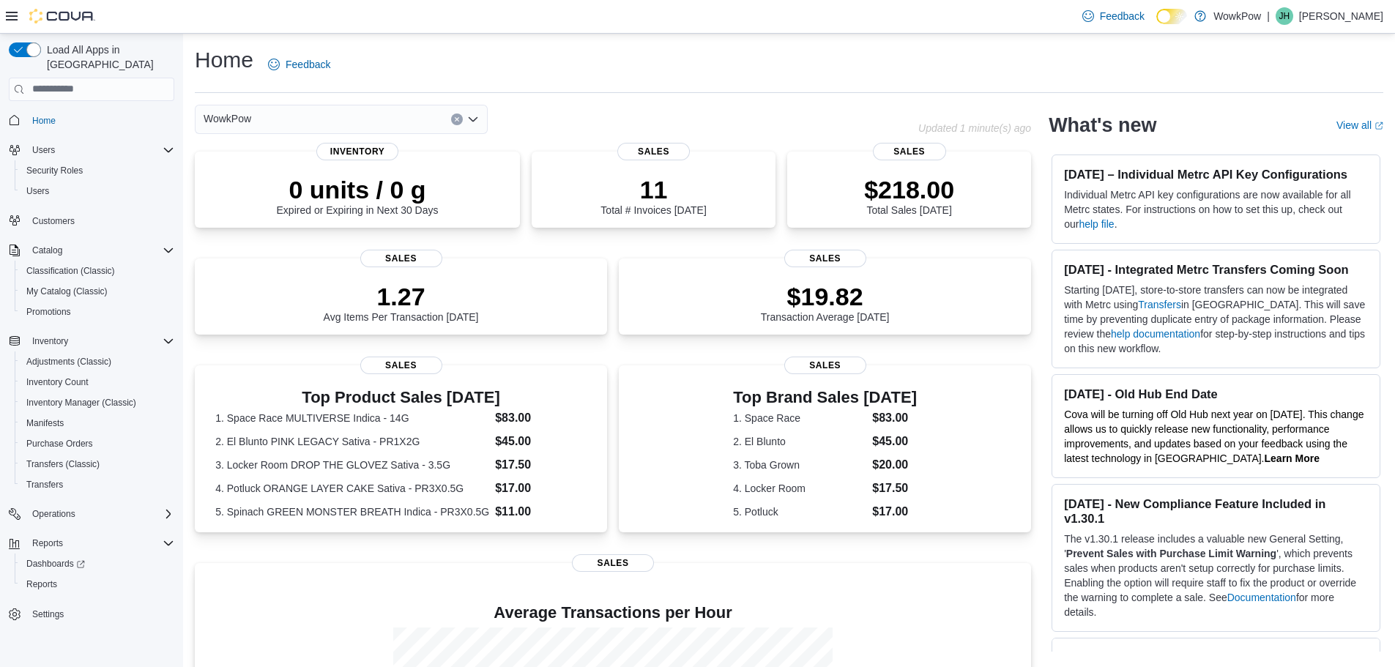
click at [407, 122] on div "WowkPow" at bounding box center [341, 119] width 293 height 29
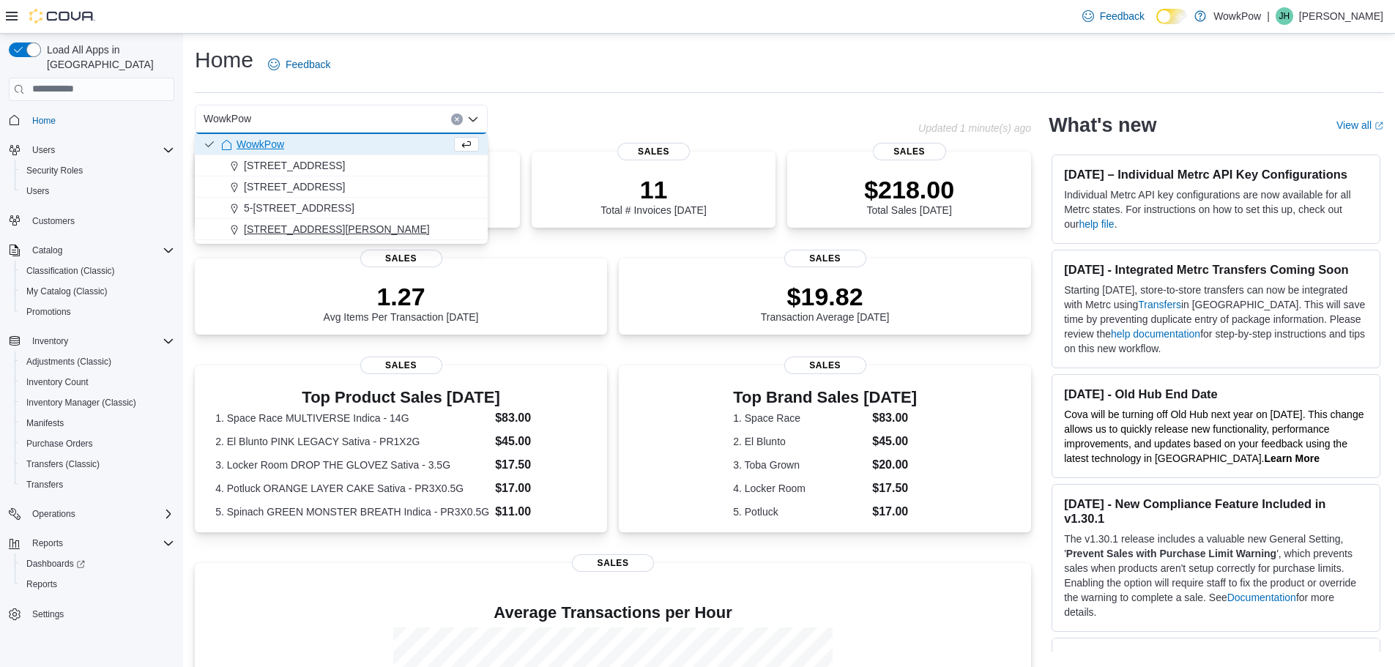
click at [363, 223] on span "[STREET_ADDRESS][PERSON_NAME]" at bounding box center [337, 229] width 186 height 15
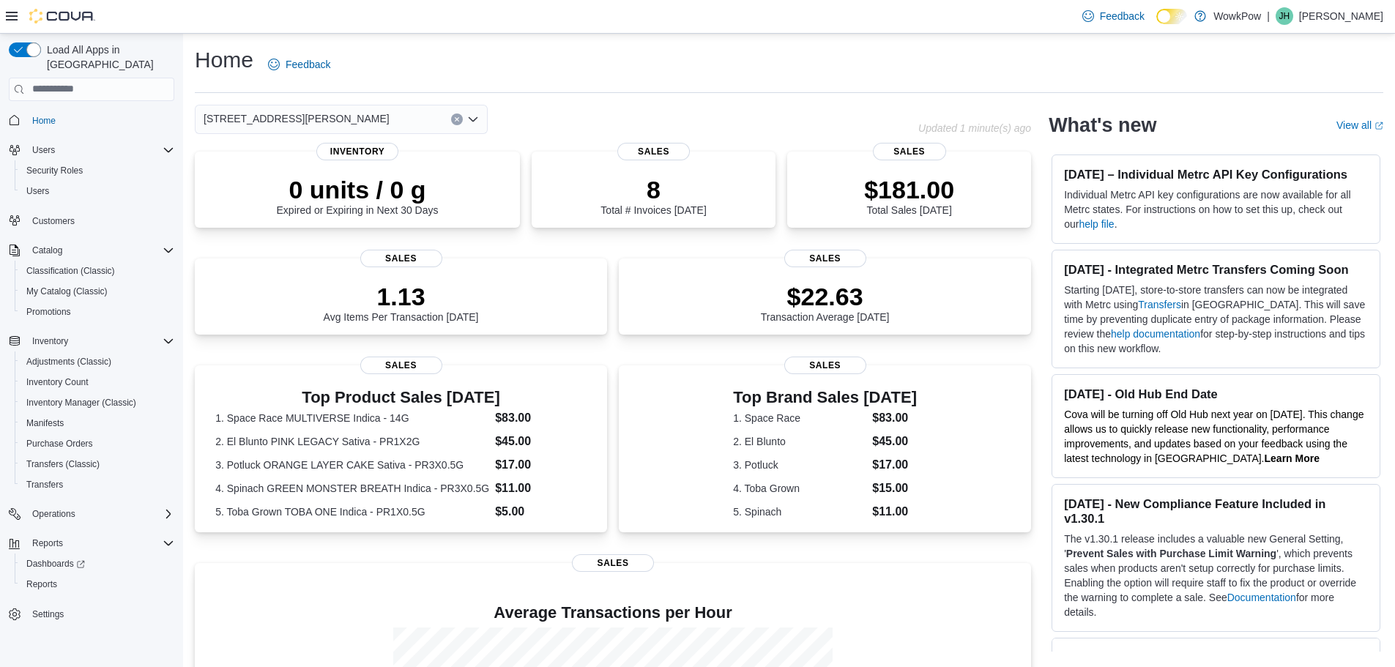
click at [422, 121] on div "[STREET_ADDRESS][PERSON_NAME] Combo box. Selected. [STREET_ADDRESS][PERSON_NAME…" at bounding box center [341, 119] width 293 height 29
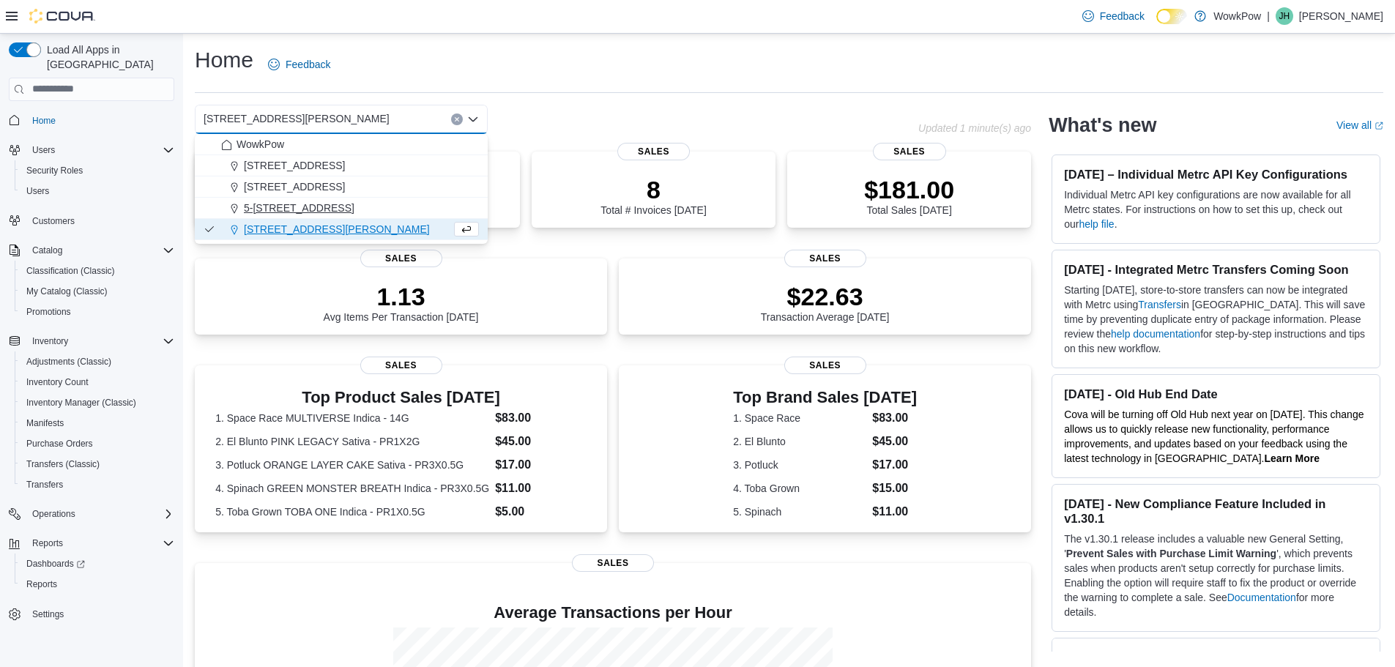
click at [355, 202] on span "5-[STREET_ADDRESS]" at bounding box center [299, 208] width 111 height 15
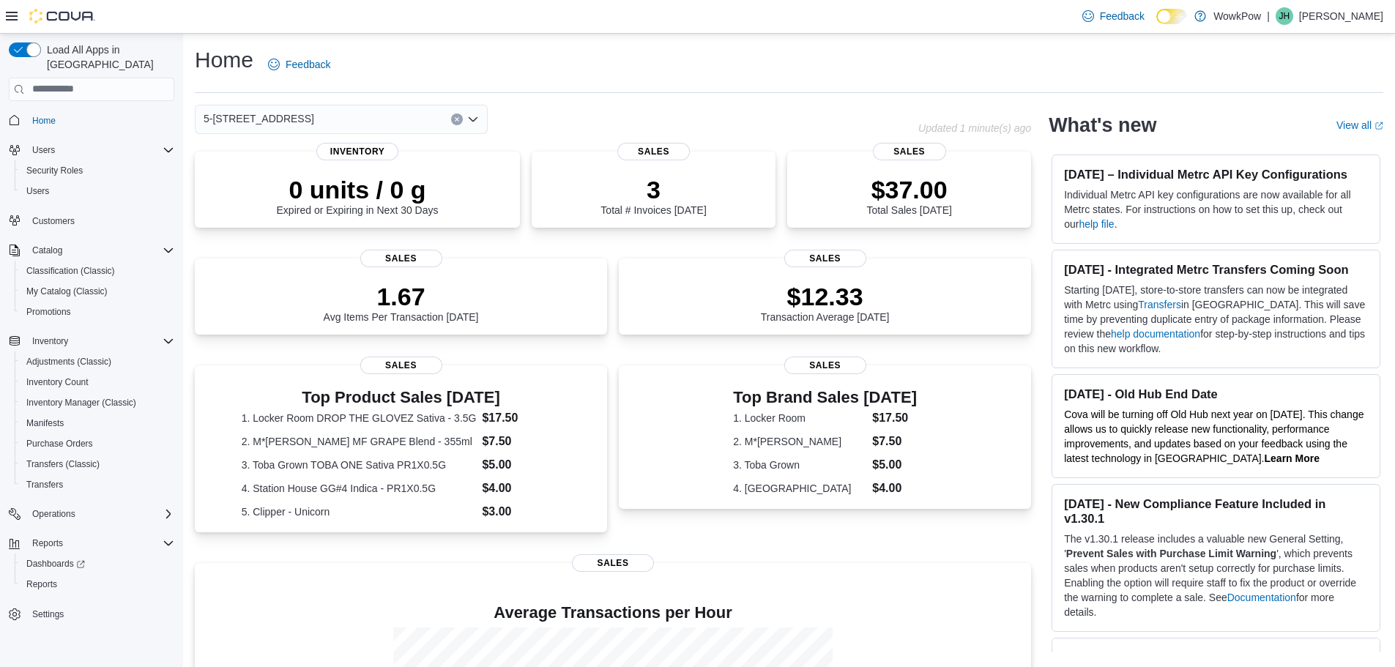
click at [422, 125] on div "5-[STREET_ADDRESS] Combo box. Selected. [STREET_ADDRESS]. Press Backspace to de…" at bounding box center [341, 119] width 293 height 29
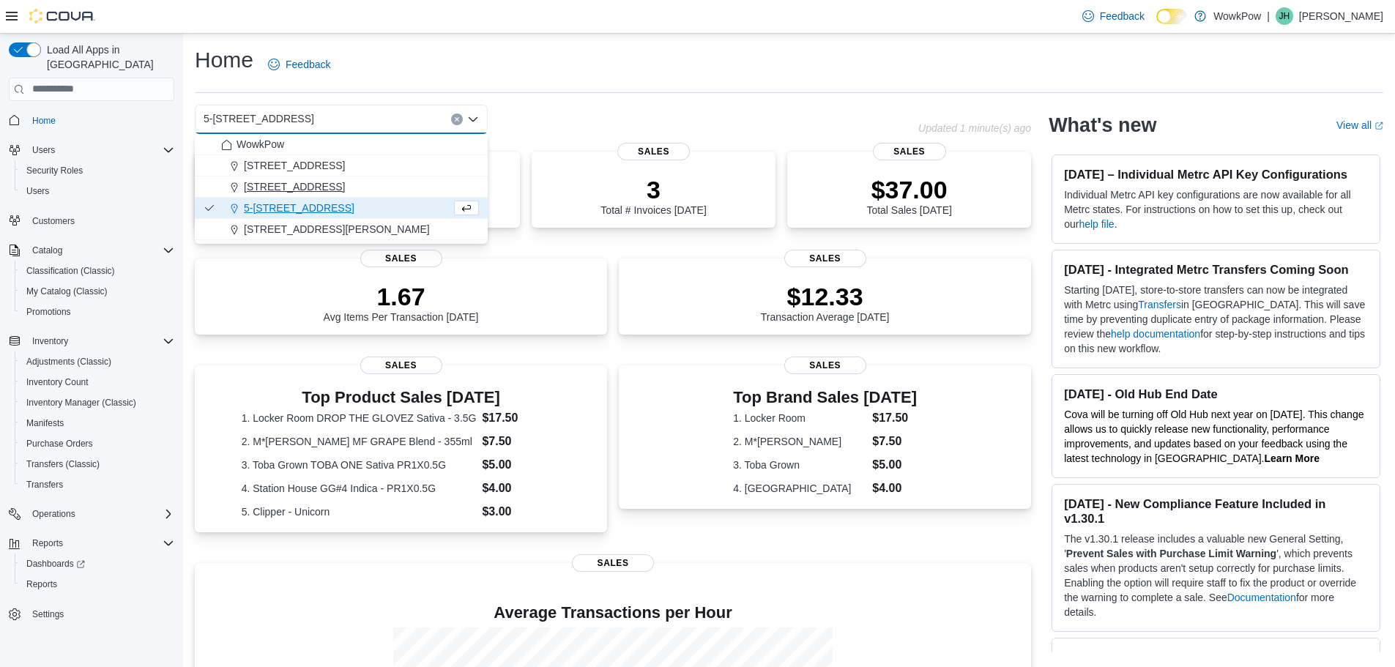
click at [345, 182] on span "[STREET_ADDRESS]" at bounding box center [294, 186] width 101 height 15
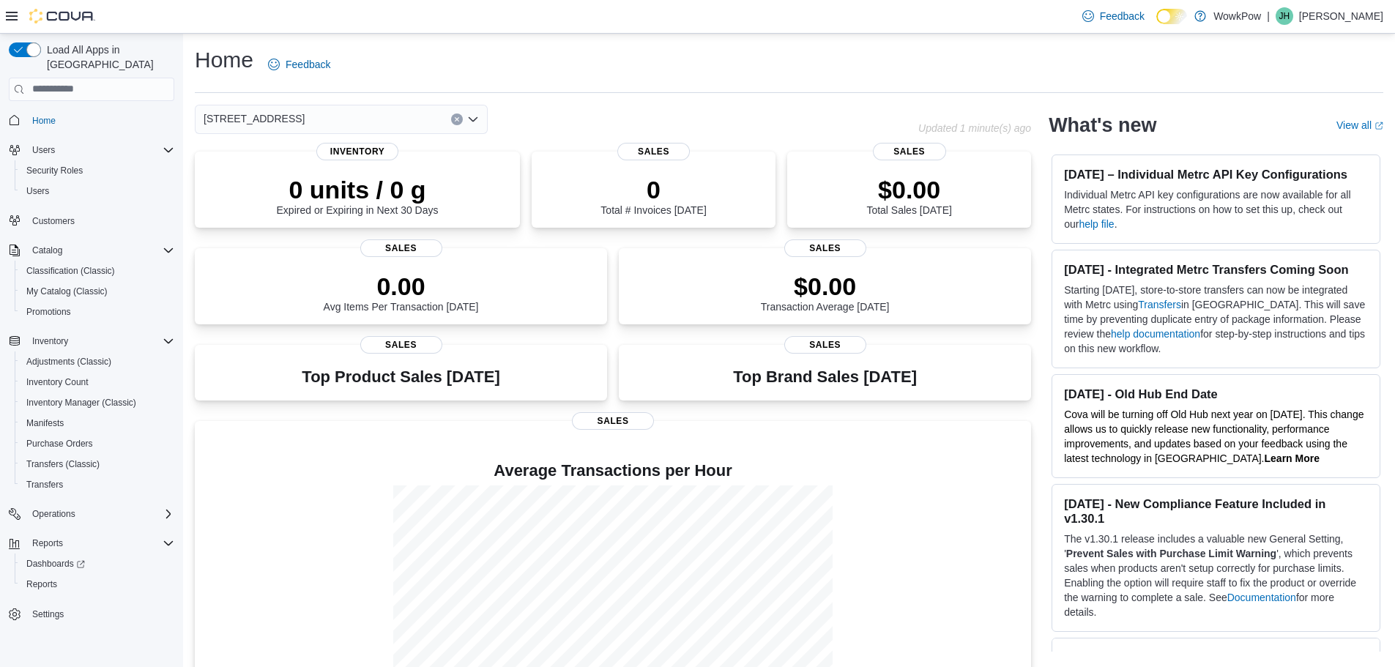
click at [428, 116] on div "[STREET_ADDRESS]" at bounding box center [341, 119] width 293 height 29
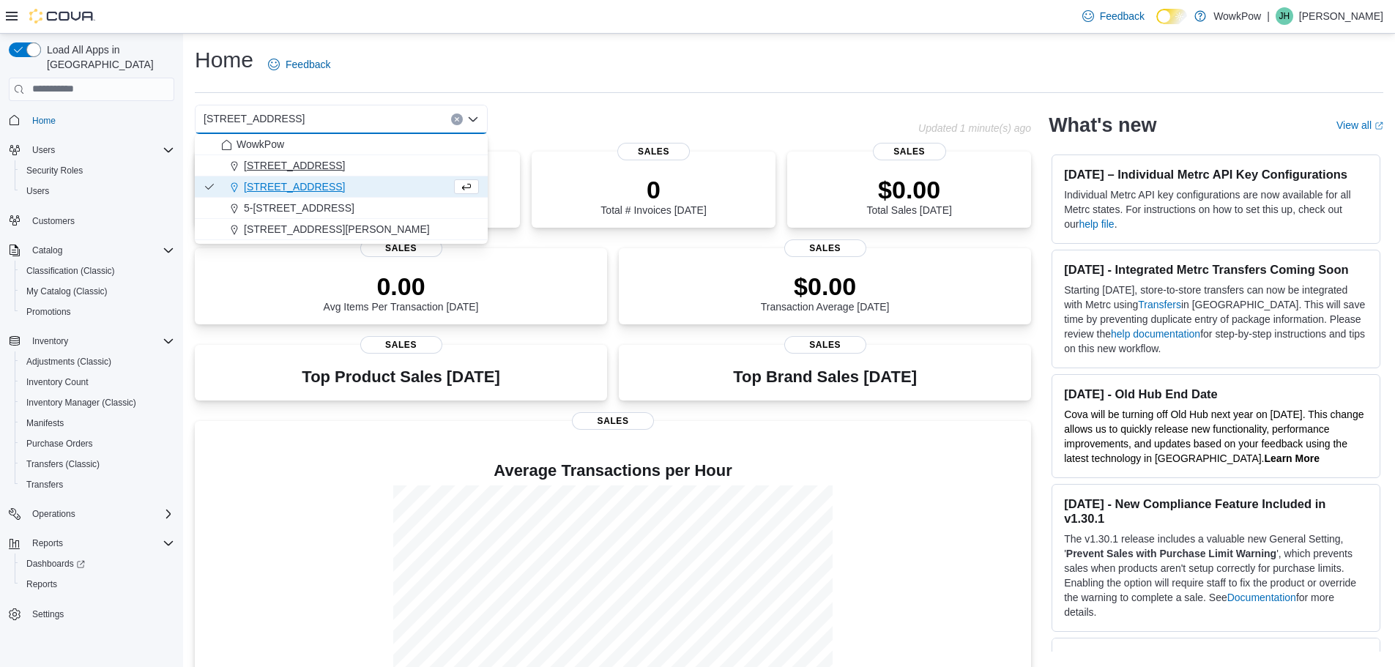
click at [407, 163] on div "[STREET_ADDRESS]" at bounding box center [350, 165] width 258 height 15
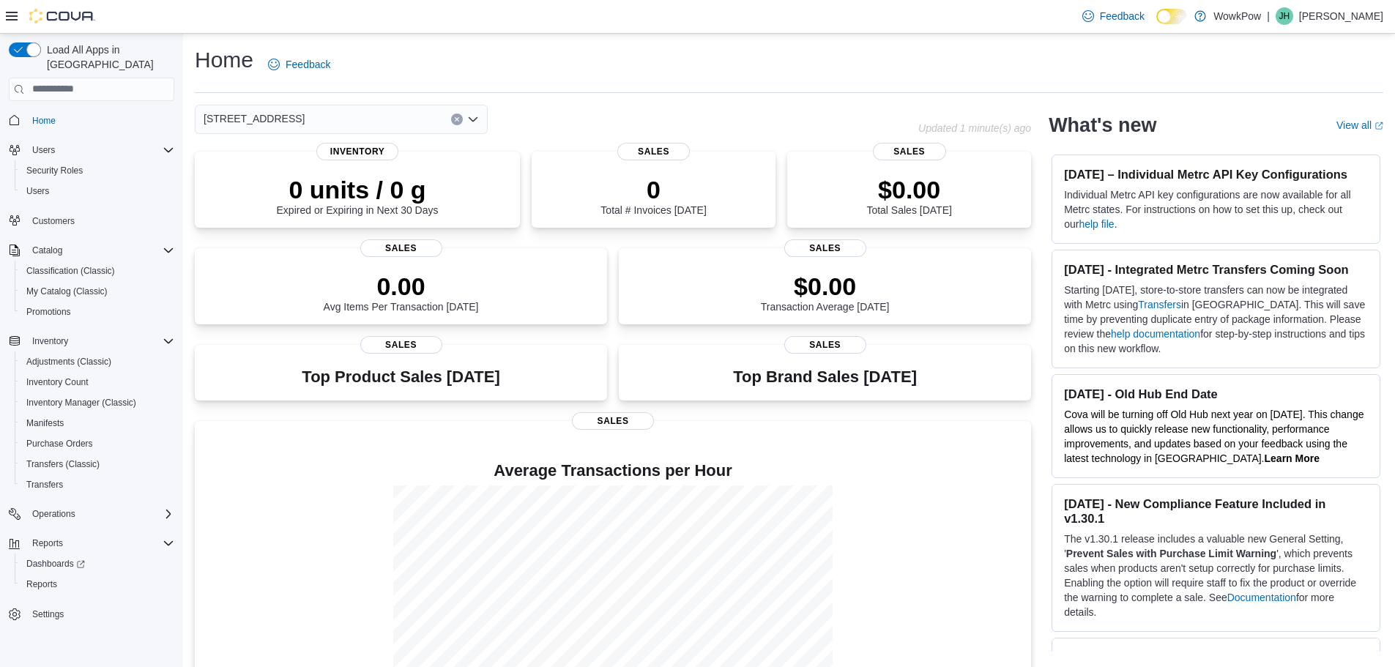
click at [408, 121] on div "[STREET_ADDRESS]" at bounding box center [341, 119] width 293 height 29
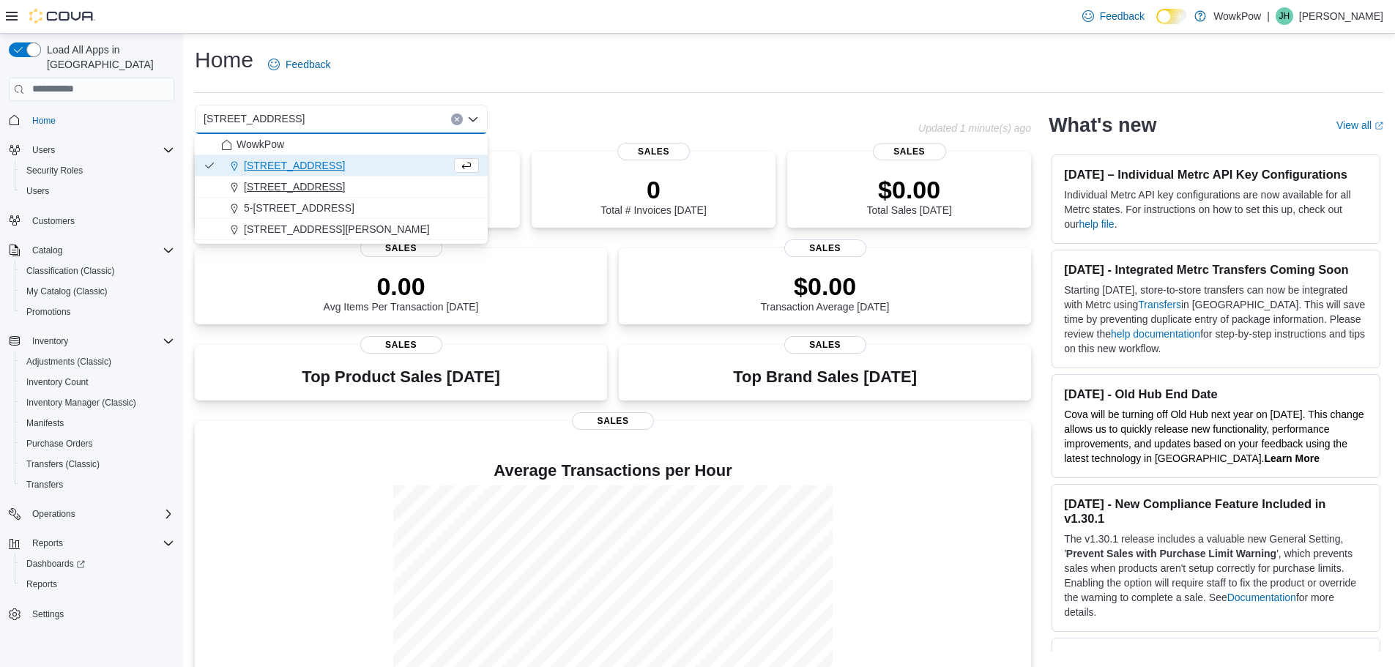
click at [345, 193] on span "[STREET_ADDRESS]" at bounding box center [294, 186] width 101 height 15
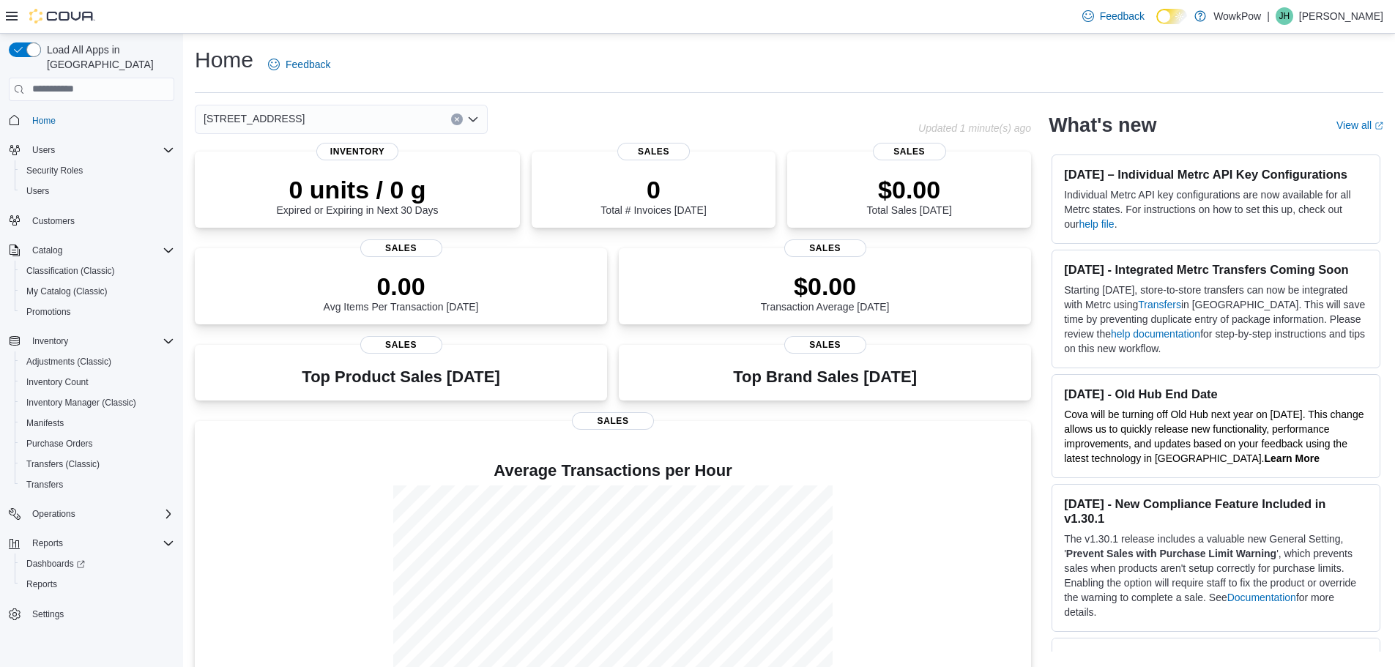
click at [312, 118] on input at bounding box center [311, 120] width 1 height 18
click at [430, 121] on div "[STREET_ADDRESS] Combo box. Selected. [STREET_ADDRESS]. Press Backspace to dele…" at bounding box center [341, 119] width 293 height 29
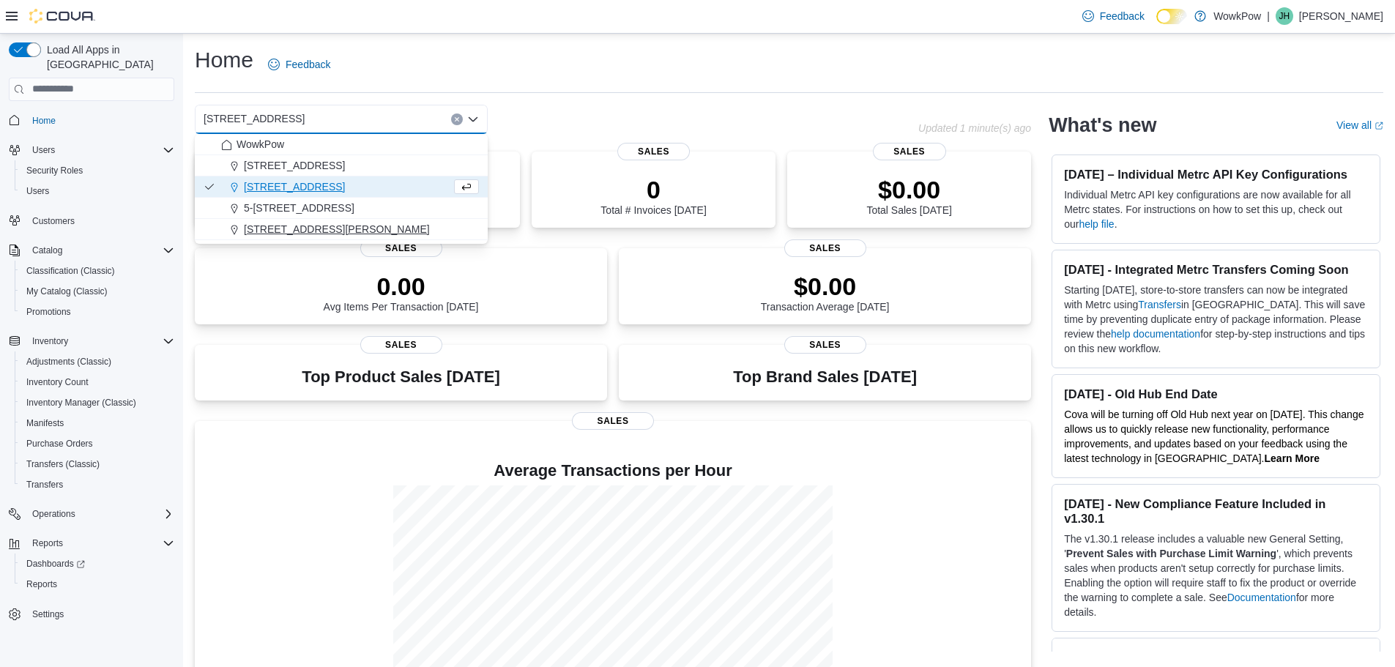
click at [405, 224] on span "[STREET_ADDRESS][PERSON_NAME]" at bounding box center [337, 229] width 186 height 15
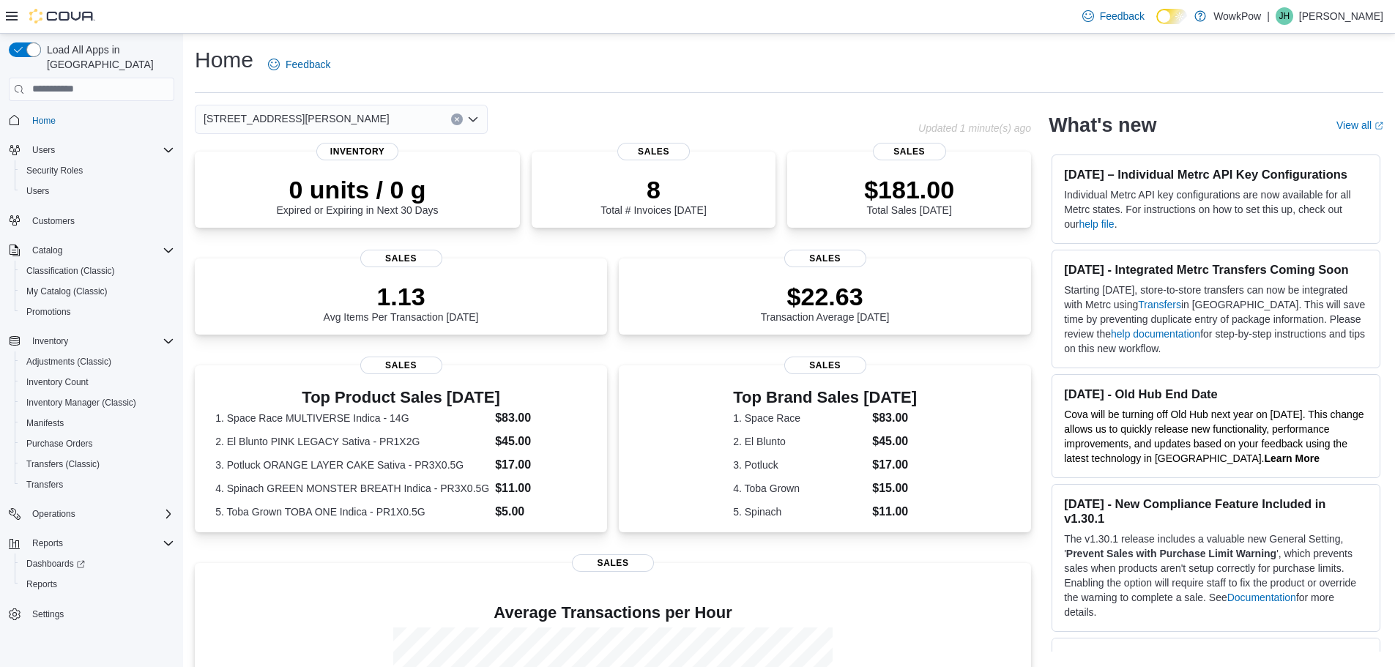
click at [429, 115] on div "[STREET_ADDRESS][PERSON_NAME] Combo box. Selected. [STREET_ADDRESS][PERSON_NAME…" at bounding box center [341, 119] width 293 height 29
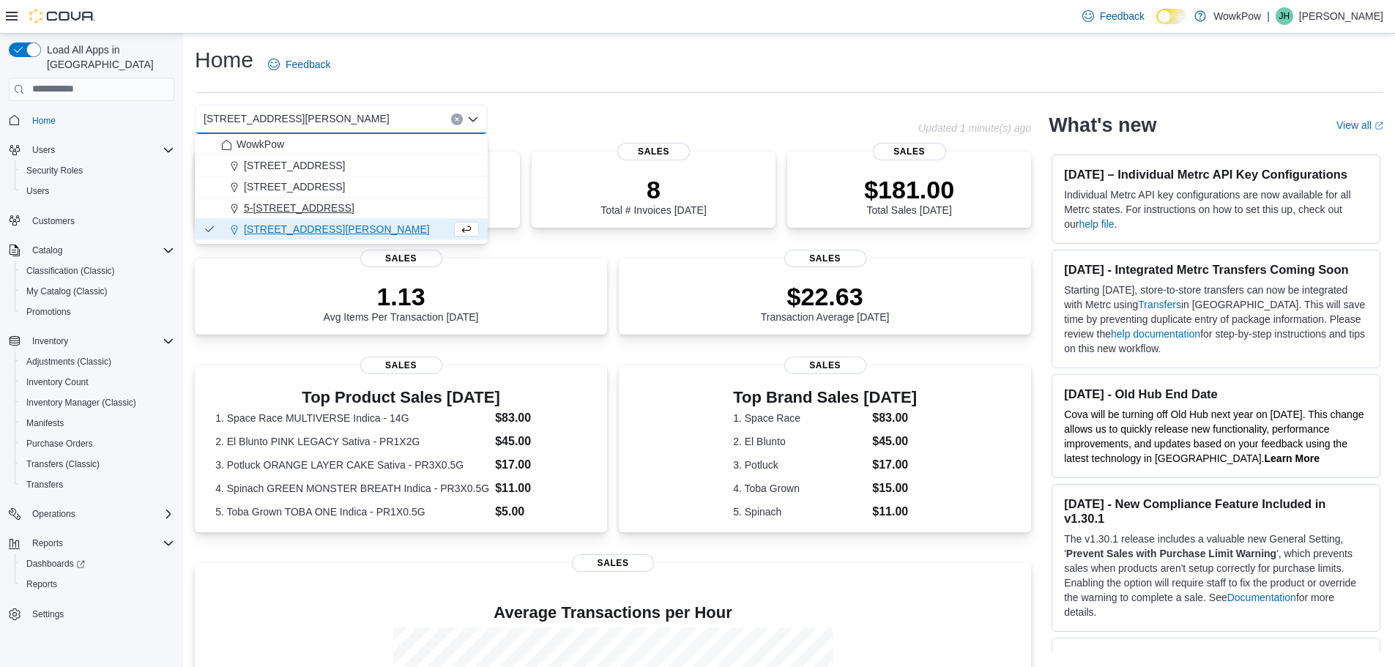
click at [355, 208] on span "5-[STREET_ADDRESS]" at bounding box center [299, 208] width 111 height 15
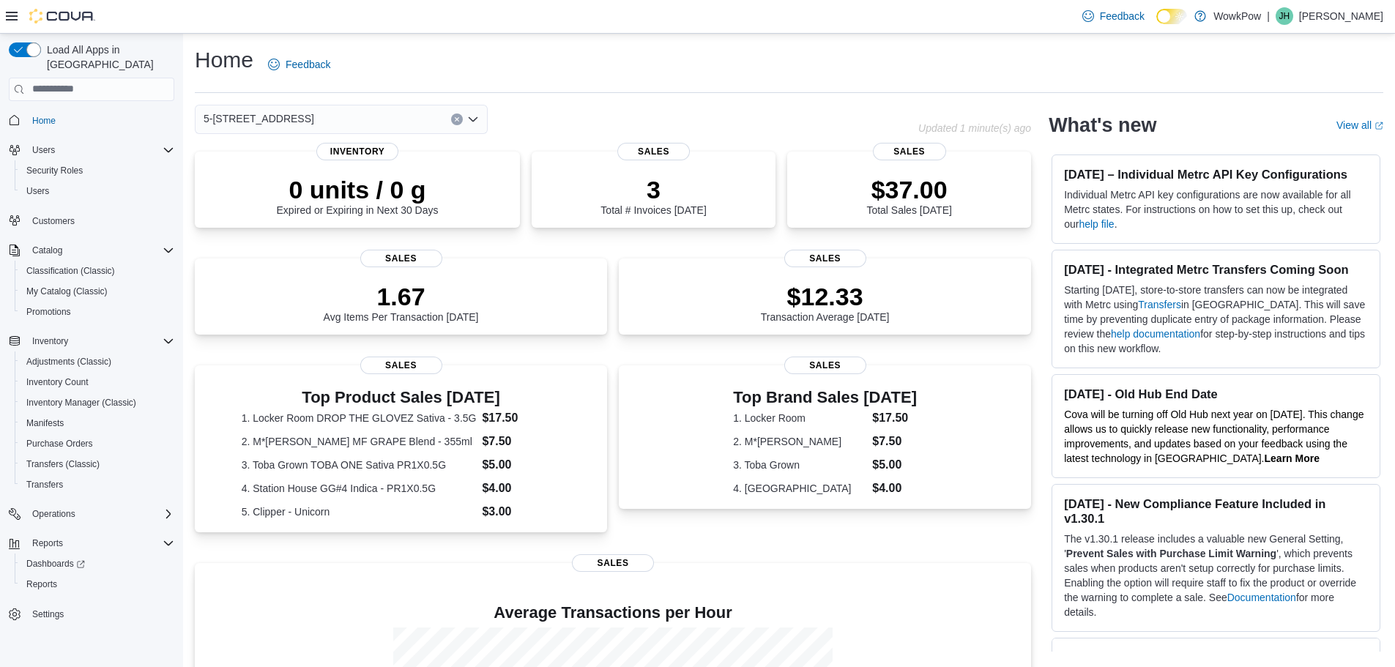
click at [411, 116] on div "5-[STREET_ADDRESS] Combo box. Selected. [STREET_ADDRESS]. Press Backspace to de…" at bounding box center [341, 119] width 293 height 29
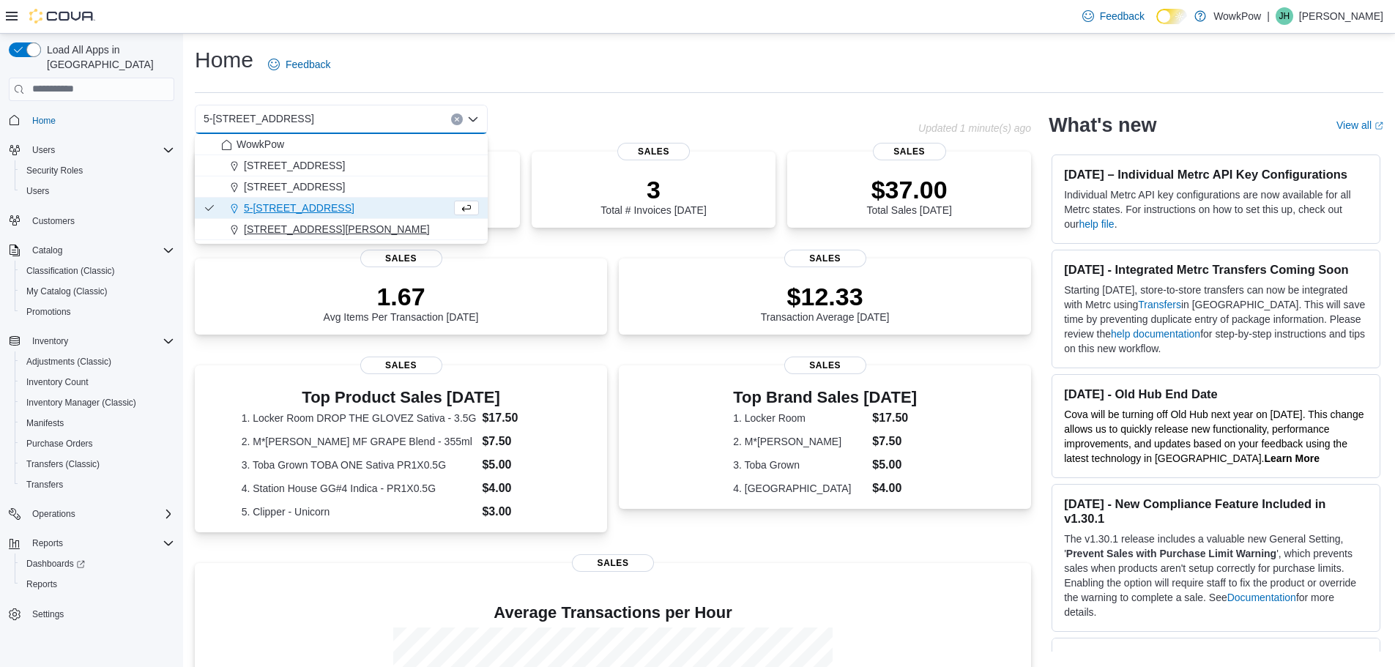
click at [379, 228] on span "[STREET_ADDRESS][PERSON_NAME]" at bounding box center [337, 229] width 186 height 15
